Goal: Go to known website: Access a specific website the user already knows

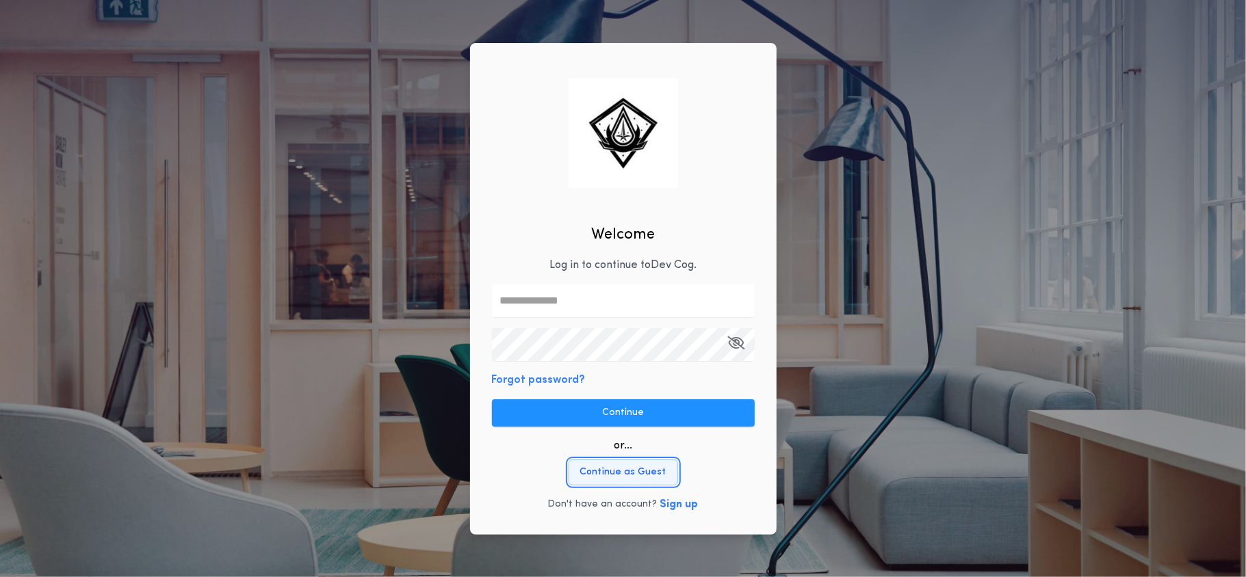
click at [610, 472] on button "Continue as Guest" at bounding box center [623, 473] width 109 height 26
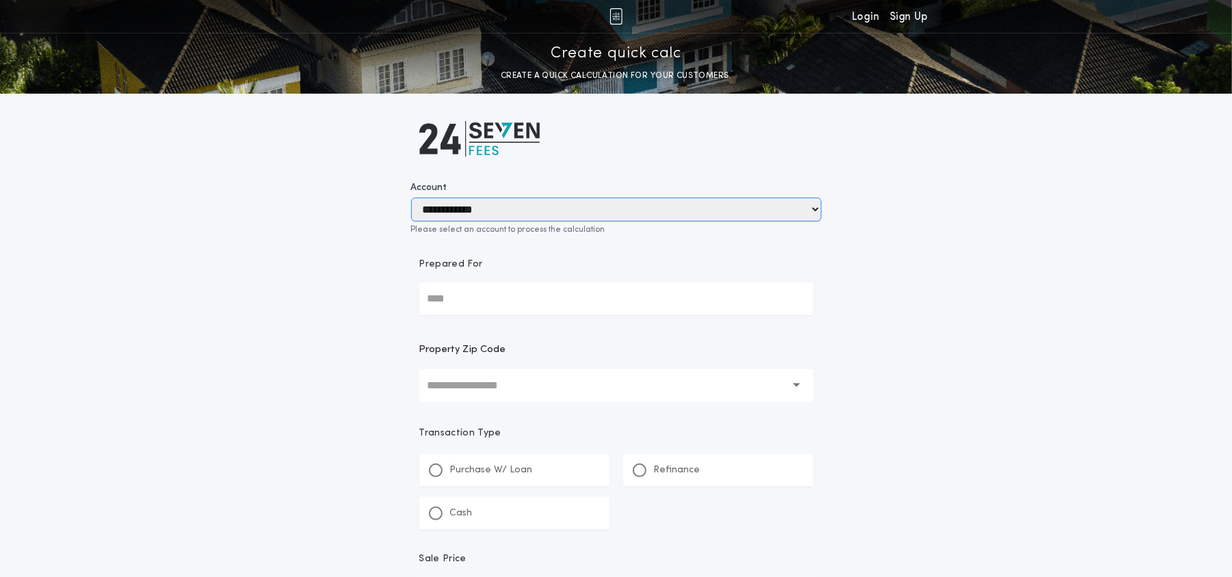
click at [811, 213] on select "**********" at bounding box center [616, 210] width 410 height 24
click at [863, 20] on link "Login" at bounding box center [865, 16] width 27 height 33
